Goal: Navigation & Orientation: Find specific page/section

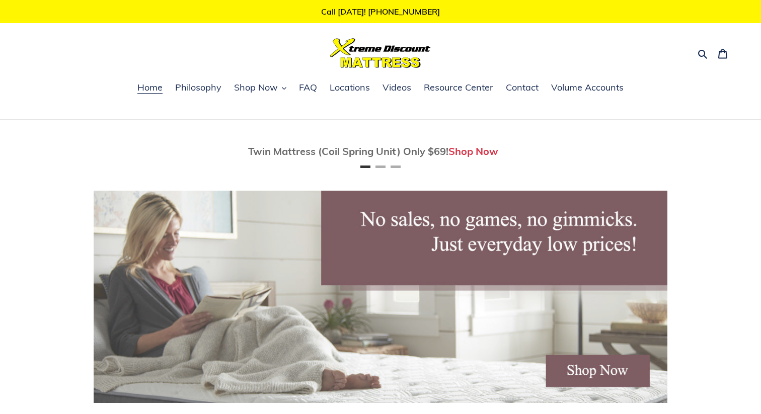
click at [267, 103] on ul "Home Philosophy Shop Now Memory Foam Mattresses Latex Mattresses Innerspring & …" at bounding box center [380, 93] width 761 height 26
click at [269, 87] on span "Shop Now" at bounding box center [256, 87] width 44 height 12
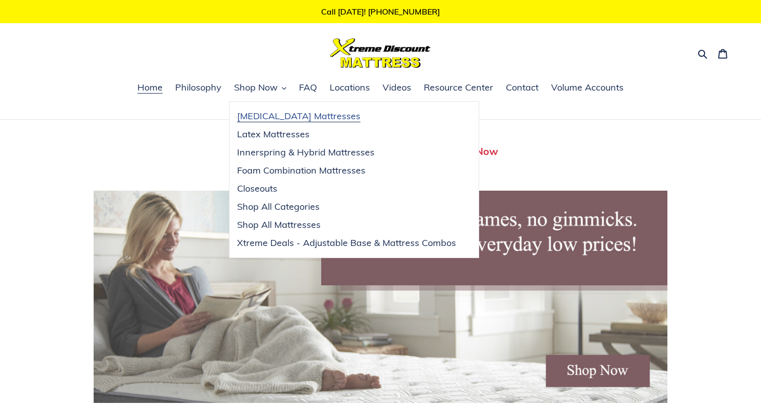
click at [280, 118] on span "[MEDICAL_DATA] Mattresses" at bounding box center [298, 116] width 123 height 12
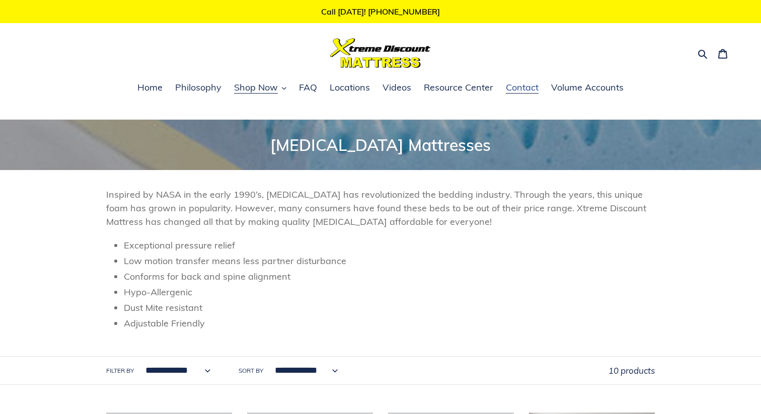
click at [522, 89] on span "Contact" at bounding box center [522, 87] width 33 height 12
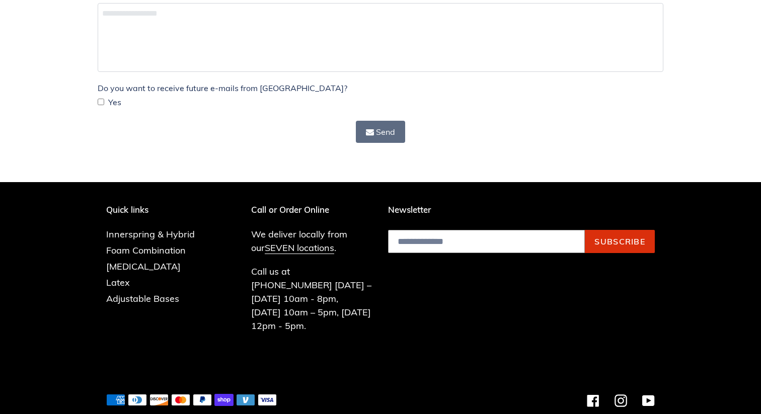
scroll to position [273, 0]
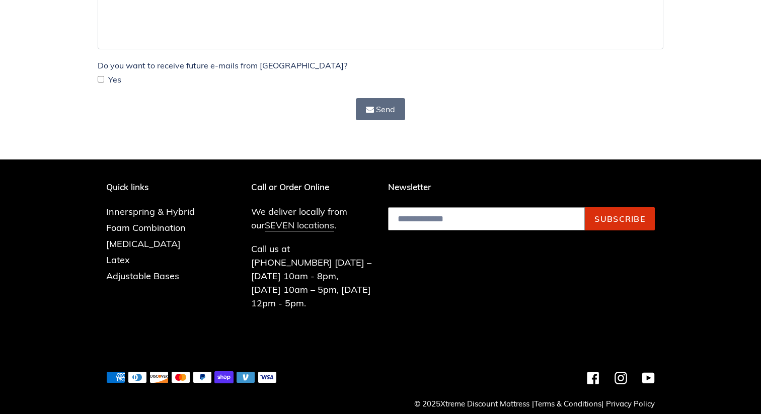
click at [305, 226] on link "SEVEN locations" at bounding box center [299, 225] width 69 height 12
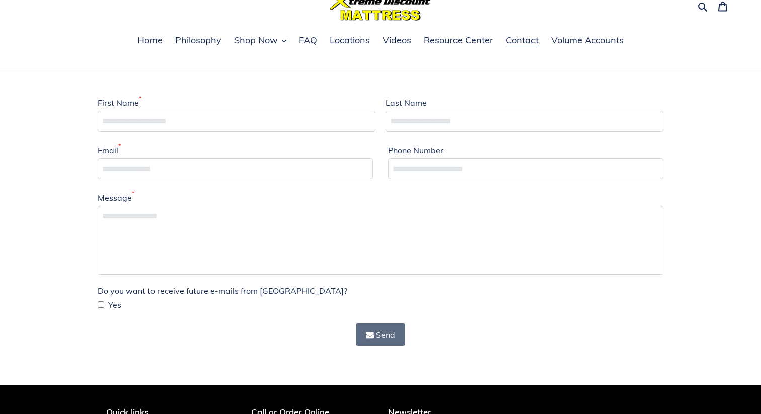
scroll to position [0, 0]
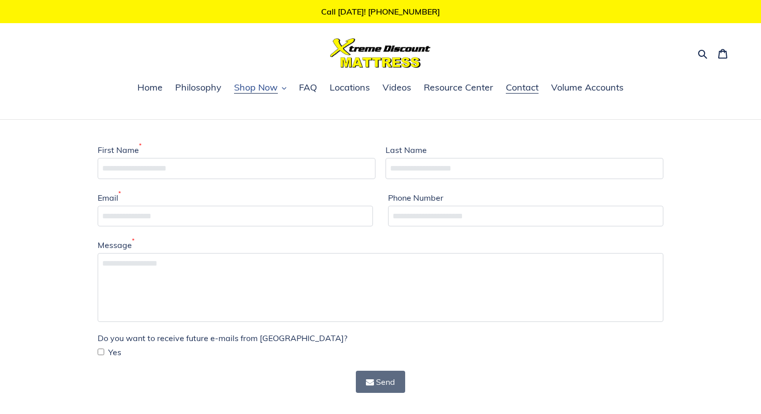
click at [267, 87] on span "Shop Now" at bounding box center [256, 87] width 44 height 12
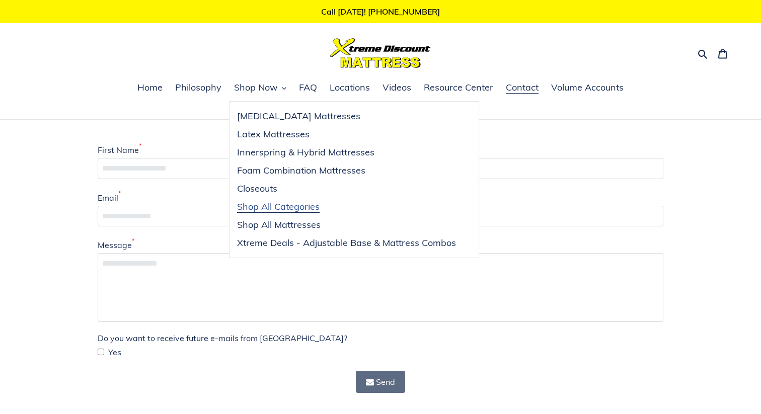
click at [273, 206] on span "Shop All Categories" at bounding box center [278, 207] width 82 height 12
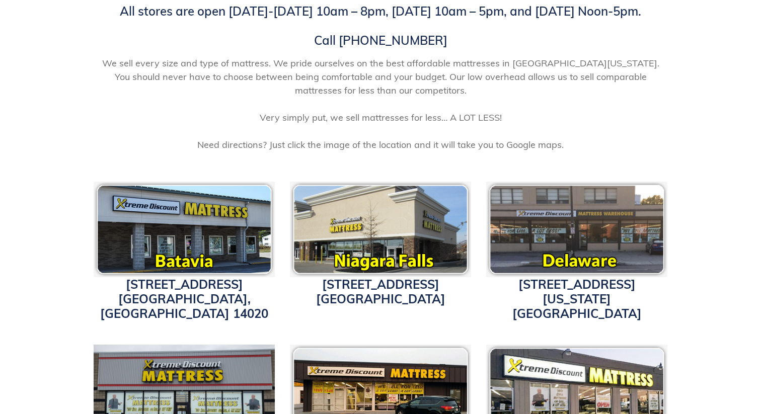
scroll to position [268, 0]
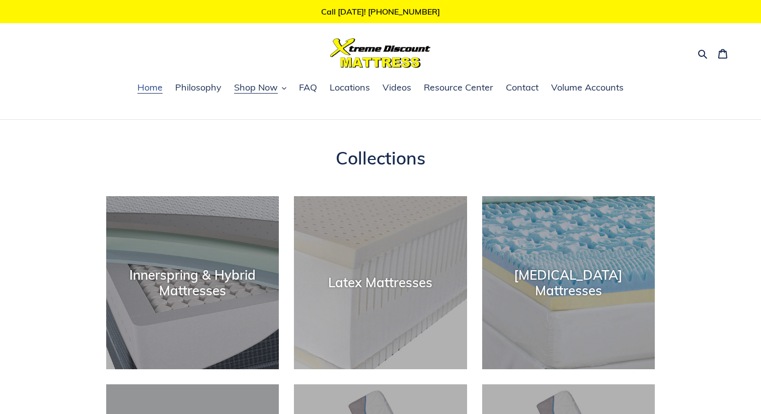
click at [150, 87] on span "Home" at bounding box center [149, 87] width 25 height 12
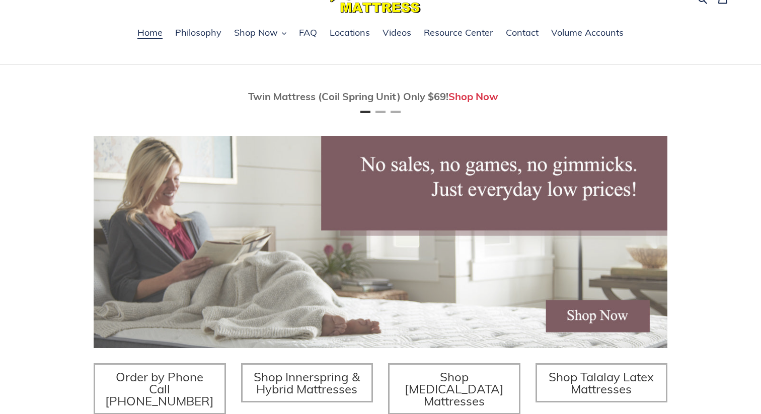
scroll to position [50, 0]
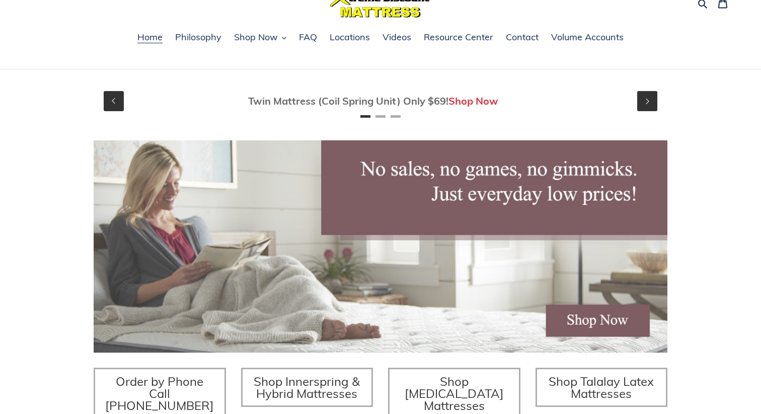
click at [431, 101] on span "Twin Mattress (Coil Spring Unit) Only $69!" at bounding box center [348, 101] width 200 height 13
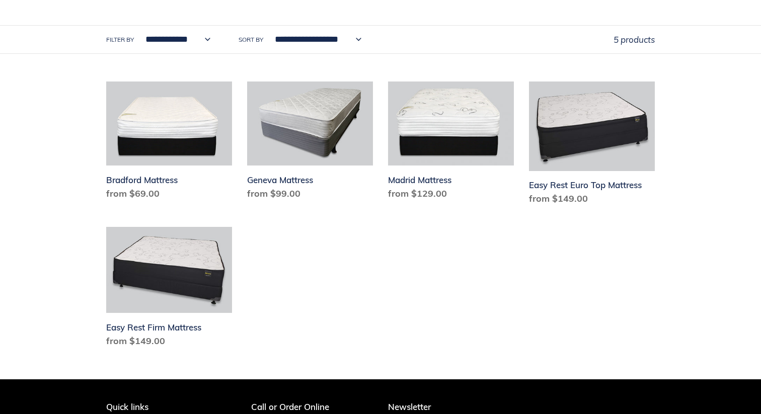
scroll to position [510, 0]
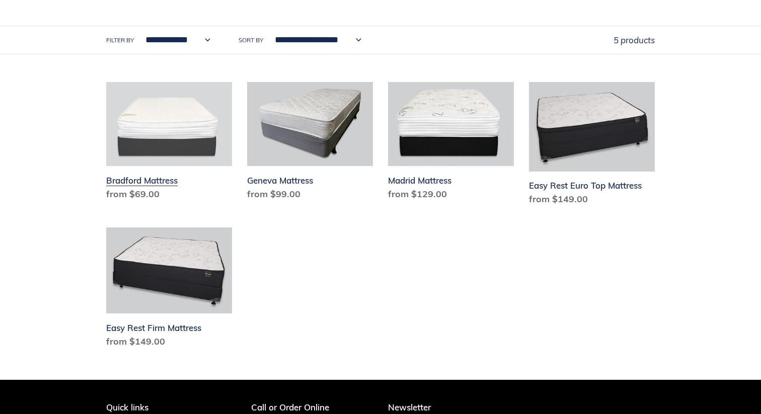
click at [148, 158] on link "Bradford Mattress" at bounding box center [169, 143] width 126 height 123
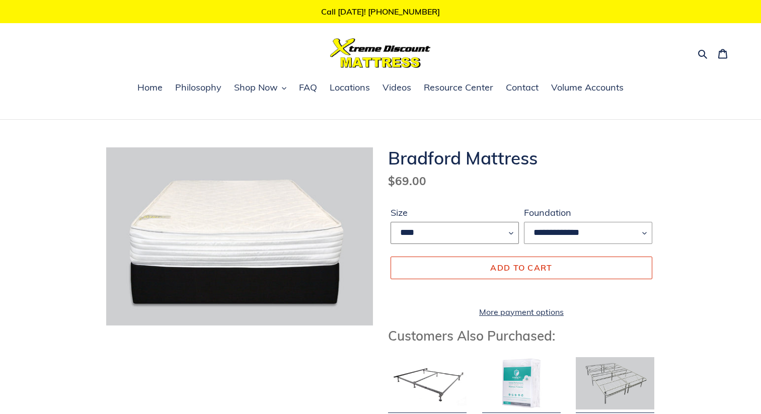
click at [469, 231] on select "**** ****" at bounding box center [454, 233] width 128 height 22
select select "****"
click at [454, 88] on span "Resource Center" at bounding box center [458, 87] width 69 height 12
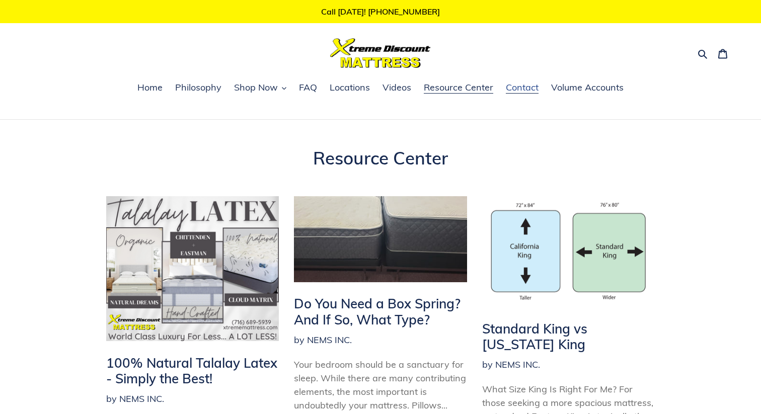
click at [530, 86] on span "Contact" at bounding box center [522, 87] width 33 height 12
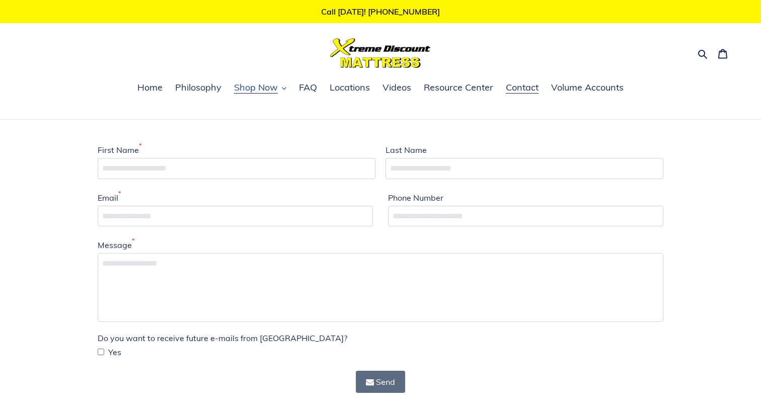
click at [262, 82] on span "Shop Now" at bounding box center [256, 87] width 44 height 12
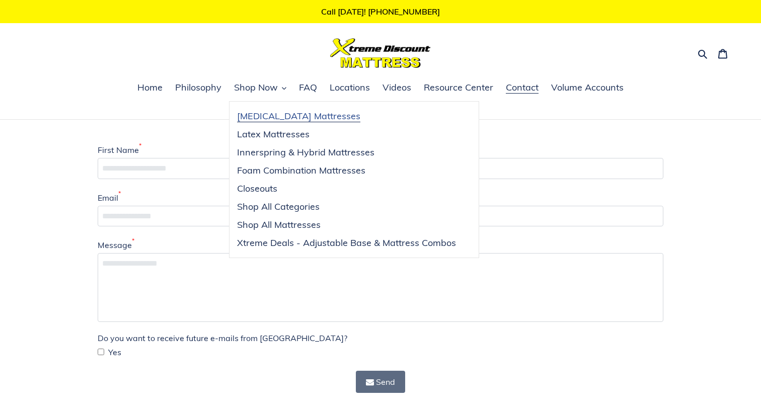
click at [272, 112] on span "[MEDICAL_DATA] Mattresses" at bounding box center [298, 116] width 123 height 12
